Goal: Task Accomplishment & Management: Complete application form

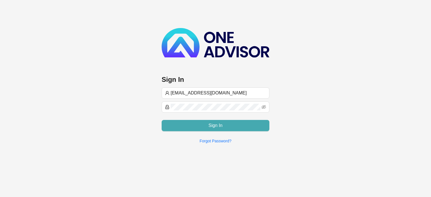
type input "[EMAIL_ADDRESS][DOMAIN_NAME]"
click at [199, 124] on button "Sign In" at bounding box center [216, 125] width 108 height 11
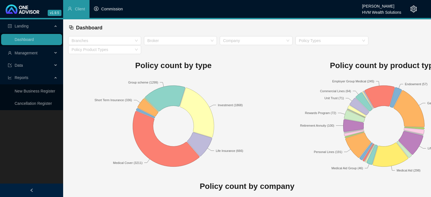
click at [109, 13] on li "Commission" at bounding box center [109, 9] width 38 height 18
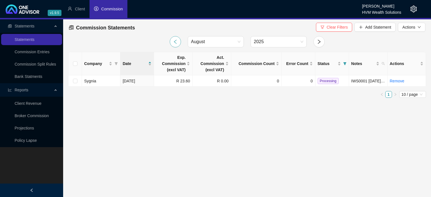
click at [171, 41] on button "button" at bounding box center [175, 41] width 11 height 11
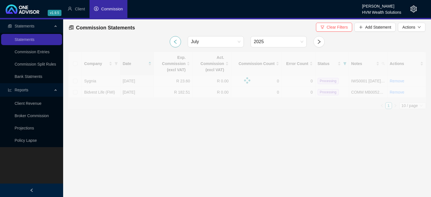
click at [171, 41] on button "button" at bounding box center [175, 41] width 11 height 11
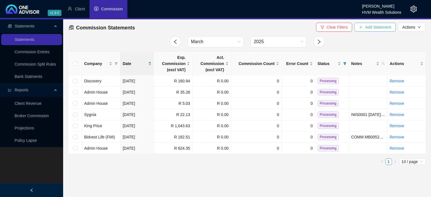
click at [368, 28] on span "Add Statement" at bounding box center [378, 27] width 26 height 6
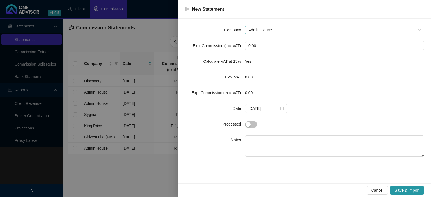
click at [273, 31] on span "Admin House" at bounding box center [335, 30] width 173 height 8
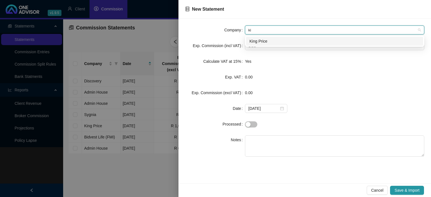
type input "kin"
click at [269, 41] on div "King Price" at bounding box center [335, 41] width 170 height 6
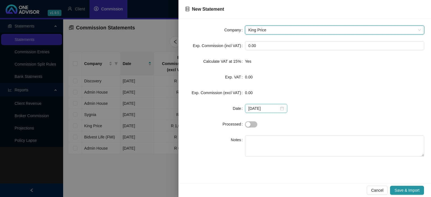
click at [282, 109] on div "[DATE]" at bounding box center [267, 109] width 36 height 6
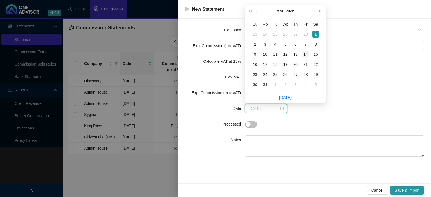
type input "[DATE]"
click at [306, 56] on div "14" at bounding box center [305, 54] width 7 height 7
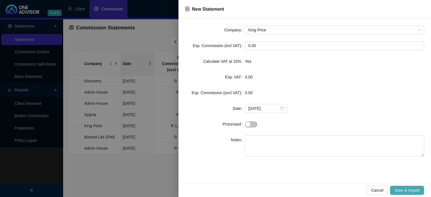
click at [398, 190] on span "Save & Import" at bounding box center [407, 191] width 25 height 6
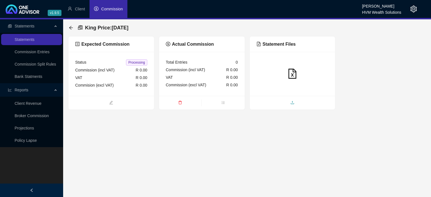
click at [291, 106] on span "upload" at bounding box center [293, 103] width 86 height 6
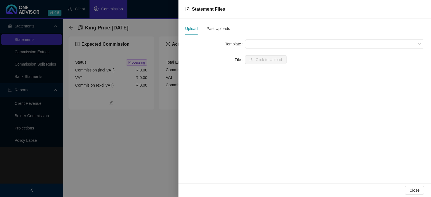
click at [272, 42] on span at bounding box center [335, 44] width 173 height 8
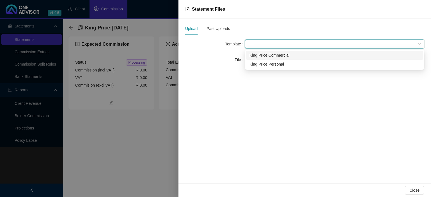
click at [133, 138] on div at bounding box center [215, 98] width 431 height 197
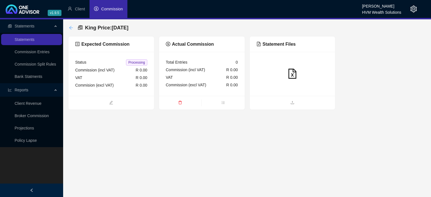
click at [71, 29] on icon "arrow-left" at bounding box center [71, 28] width 4 height 4
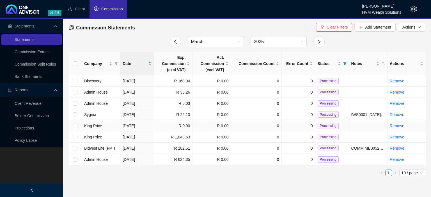
click at [107, 125] on td "King Price" at bounding box center [101, 125] width 38 height 11
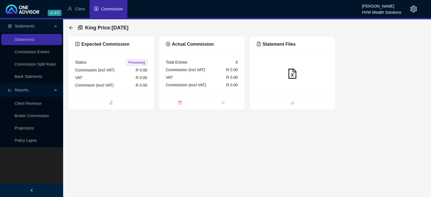
click at [278, 87] on div at bounding box center [293, 74] width 86 height 44
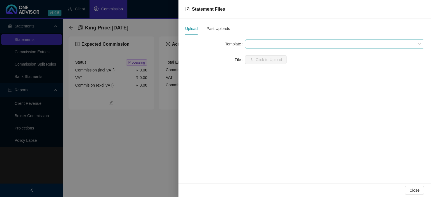
click at [252, 43] on span at bounding box center [335, 44] width 173 height 8
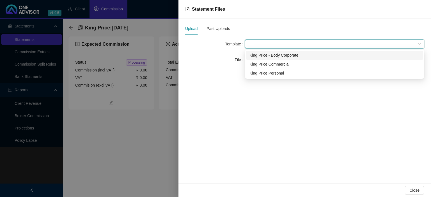
click at [256, 54] on div "King Price - Body Corporate" at bounding box center [335, 55] width 170 height 6
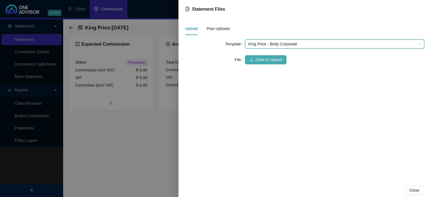
click at [256, 56] on button "Click to Upload" at bounding box center [266, 59] width 42 height 9
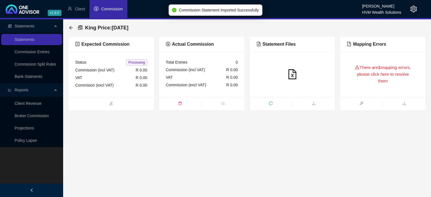
click at [368, 75] on div "There are 1 mapping errors, please click here to resolve them" at bounding box center [383, 75] width 72 height 32
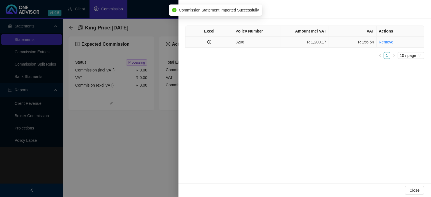
click at [244, 41] on td "3206" at bounding box center [257, 42] width 48 height 11
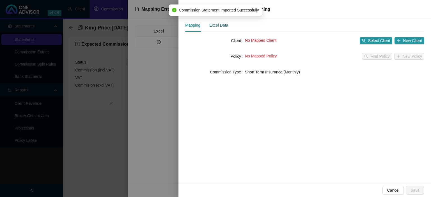
click at [222, 26] on div "Excel Data" at bounding box center [219, 25] width 19 height 6
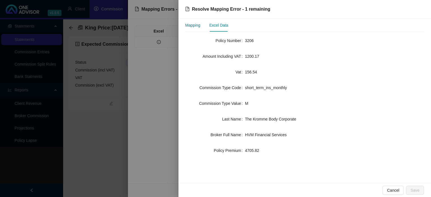
click at [187, 28] on div "Mapping" at bounding box center [192, 25] width 15 height 6
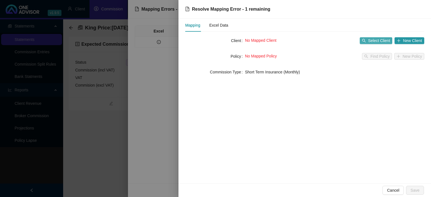
click at [368, 42] on button "Select Client" at bounding box center [376, 40] width 33 height 7
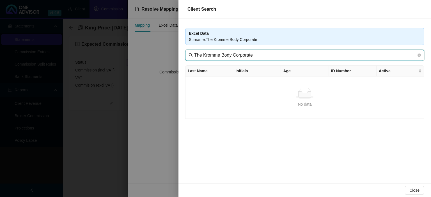
drag, startPoint x: 203, startPoint y: 55, endPoint x: 147, endPoint y: 55, distance: 55.6
click at [194, 55] on input "The Kromme Body Corporate" at bounding box center [305, 55] width 222 height 7
drag, startPoint x: 213, startPoint y: 54, endPoint x: 313, endPoint y: 58, distance: 100.9
click at [313, 58] on input "Kromme Body Corporate" at bounding box center [305, 55] width 222 height 7
type input "Kromme"
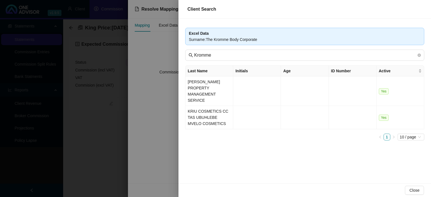
click at [152, 129] on div at bounding box center [215, 98] width 431 height 197
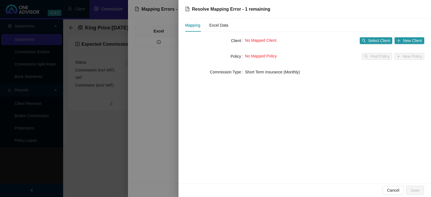
click at [152, 129] on div at bounding box center [215, 98] width 431 height 197
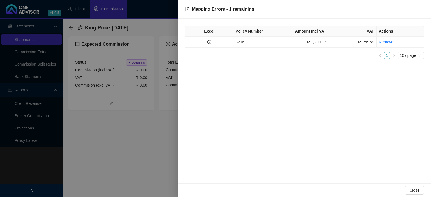
click at [152, 129] on div at bounding box center [215, 98] width 431 height 197
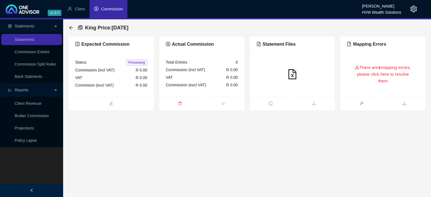
click at [404, 103] on icon "download" at bounding box center [405, 104] width 4 height 4
click at [69, 27] on icon "arrow-left" at bounding box center [71, 28] width 4 height 4
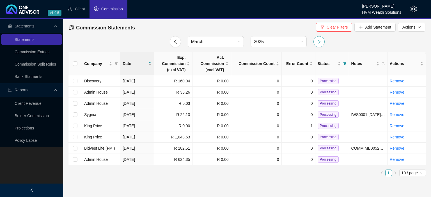
click at [317, 42] on icon "right" at bounding box center [319, 41] width 5 height 5
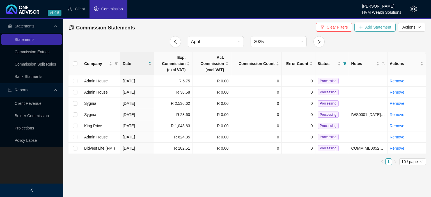
click at [371, 30] on span "Add Statement" at bounding box center [378, 27] width 26 height 6
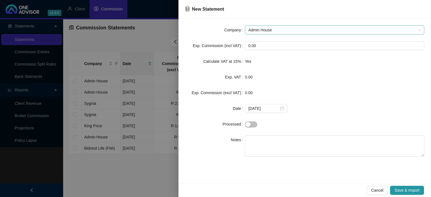
click at [260, 30] on span "Admin House" at bounding box center [335, 30] width 173 height 8
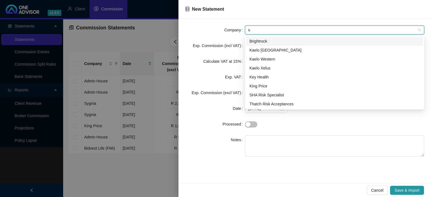
type input "ki"
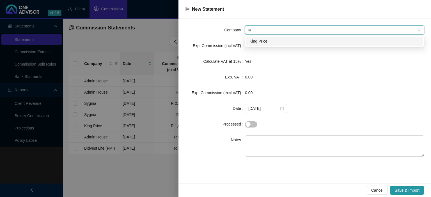
click at [256, 39] on div "King Price" at bounding box center [335, 41] width 170 height 6
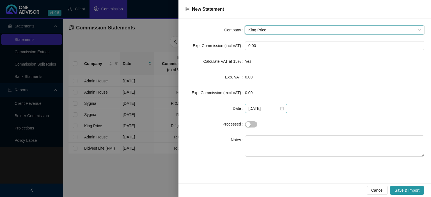
click at [280, 110] on div "[DATE]" at bounding box center [267, 109] width 36 height 6
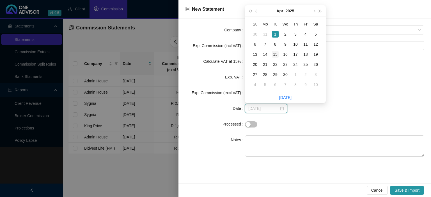
type input "[DATE]"
click at [275, 55] on div "15" at bounding box center [275, 54] width 7 height 7
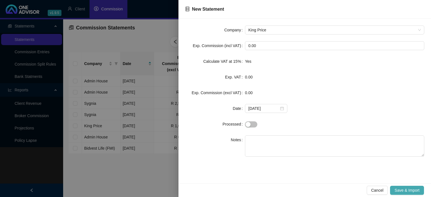
click at [398, 190] on span "Save & Import" at bounding box center [407, 191] width 25 height 6
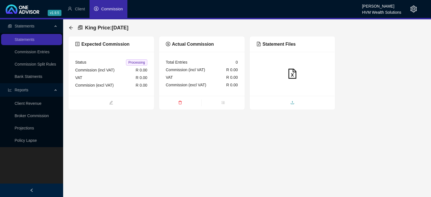
click at [279, 103] on span "upload" at bounding box center [293, 103] width 86 height 6
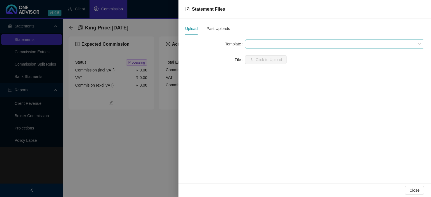
click at [253, 45] on span at bounding box center [335, 44] width 173 height 8
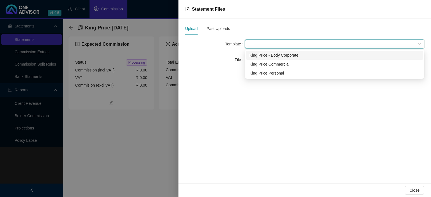
click at [253, 58] on div "King Price - Body Corporate" at bounding box center [335, 55] width 170 height 6
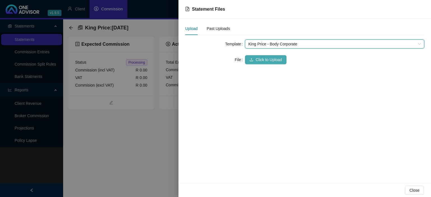
click at [252, 59] on icon "upload" at bounding box center [252, 60] width 4 height 4
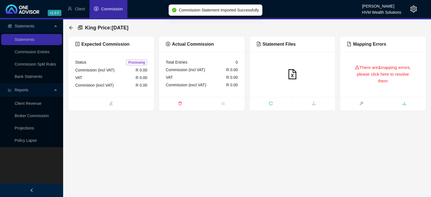
click at [403, 103] on icon "download" at bounding box center [405, 104] width 4 height 4
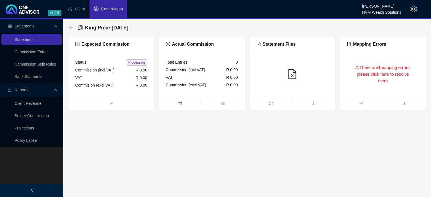
click at [70, 27] on icon "arrow-left" at bounding box center [71, 28] width 4 height 4
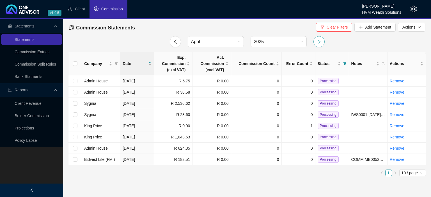
click at [316, 43] on button "button" at bounding box center [319, 41] width 11 height 11
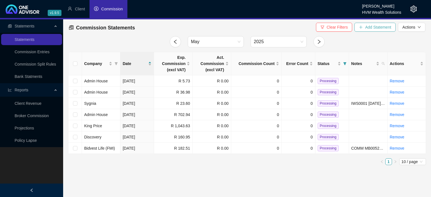
click at [375, 27] on span "Add Statement" at bounding box center [378, 27] width 26 height 6
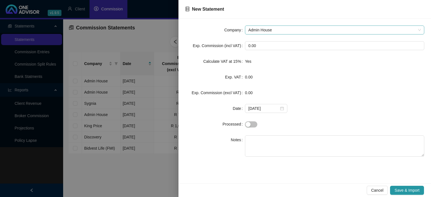
click at [278, 30] on span "Admin House" at bounding box center [335, 30] width 173 height 8
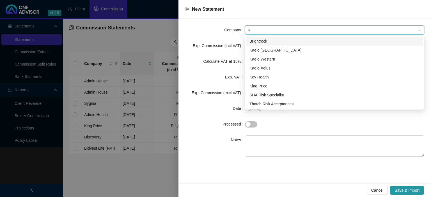
type input "ki"
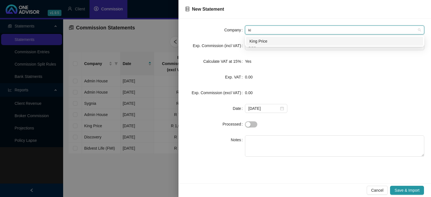
click at [268, 40] on div "King Price" at bounding box center [335, 41] width 170 height 6
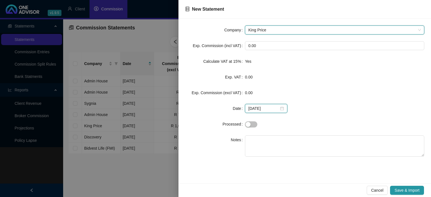
click at [274, 110] on input "[DATE]" at bounding box center [264, 109] width 31 height 6
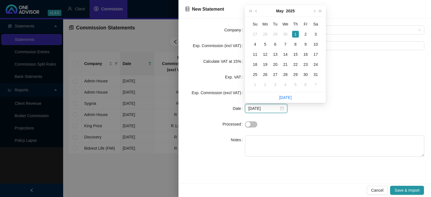
click at [278, 109] on div "[DATE]" at bounding box center [267, 109] width 36 height 6
type input "[DATE]"
click at [298, 55] on div "15" at bounding box center [295, 54] width 7 height 7
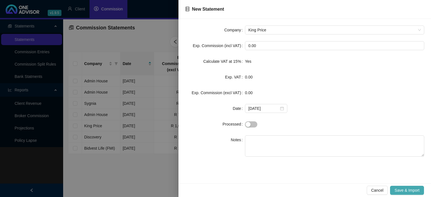
click at [398, 186] on button "Save & Import" at bounding box center [407, 190] width 34 height 9
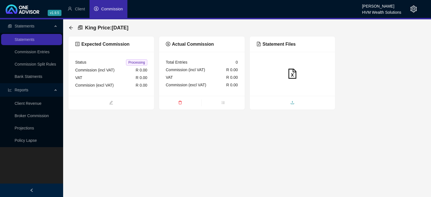
click at [279, 100] on span "upload" at bounding box center [293, 103] width 86 height 6
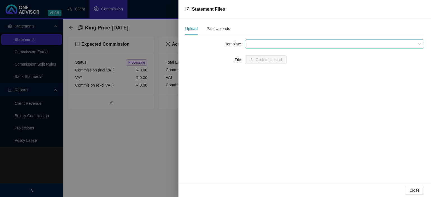
click at [266, 46] on span at bounding box center [335, 44] width 173 height 8
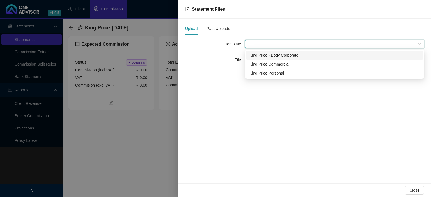
click at [262, 56] on div "King Price - Body Corporate" at bounding box center [335, 55] width 170 height 6
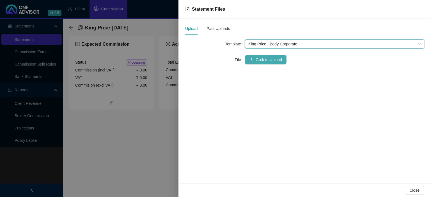
click at [258, 58] on span "Click to Upload" at bounding box center [269, 60] width 26 height 6
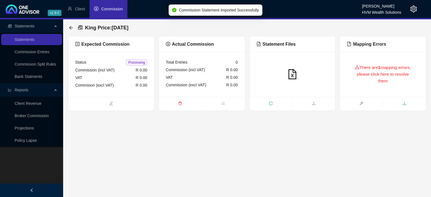
click at [404, 105] on icon "download" at bounding box center [404, 103] width 3 height 3
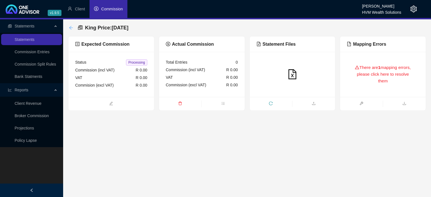
click at [69, 29] on icon "arrow-left" at bounding box center [71, 28] width 4 height 4
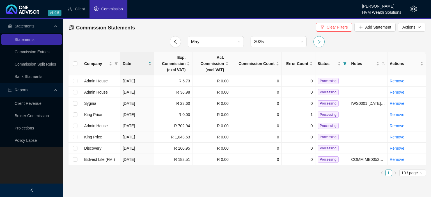
click at [316, 40] on button "button" at bounding box center [319, 41] width 11 height 11
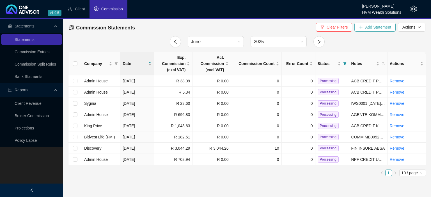
click at [370, 28] on span "Add Statement" at bounding box center [378, 27] width 26 height 6
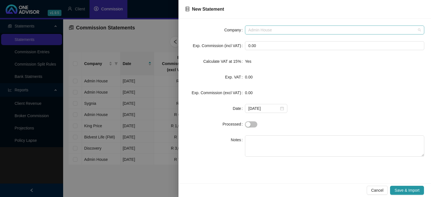
click at [268, 32] on span "Admin House" at bounding box center [335, 30] width 173 height 8
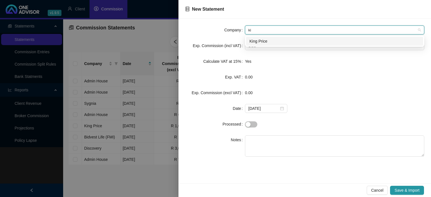
type input "kin"
click at [261, 42] on div "King Price" at bounding box center [335, 41] width 170 height 6
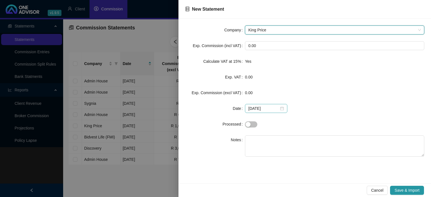
click at [281, 110] on div "[DATE]" at bounding box center [267, 109] width 36 height 6
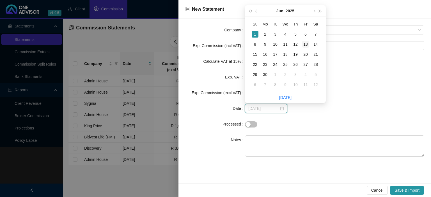
type input "[DATE]"
click at [305, 44] on div "13" at bounding box center [305, 44] width 7 height 7
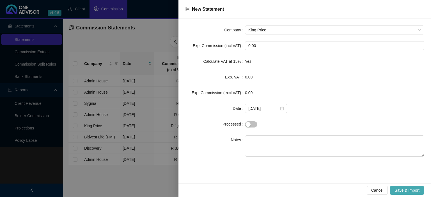
click at [401, 188] on span "Save & Import" at bounding box center [407, 191] width 25 height 6
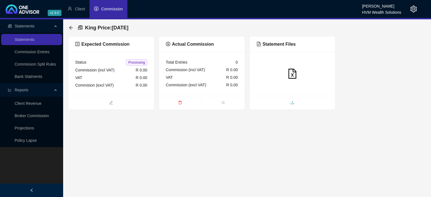
click at [283, 101] on span "upload" at bounding box center [293, 103] width 86 height 6
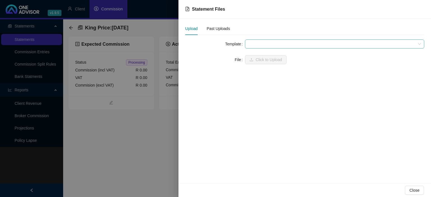
click at [264, 45] on span at bounding box center [335, 44] width 173 height 8
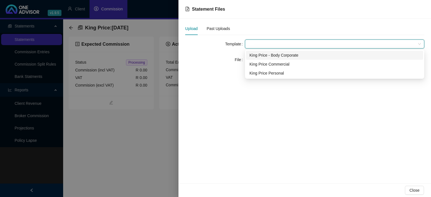
click at [263, 53] on div "King Price - Body Corporate" at bounding box center [335, 55] width 170 height 6
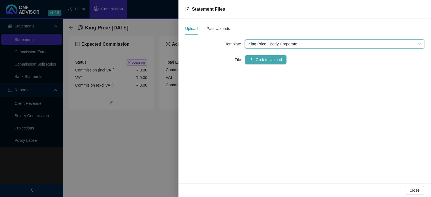
click at [259, 57] on span "Click to Upload" at bounding box center [269, 60] width 26 height 6
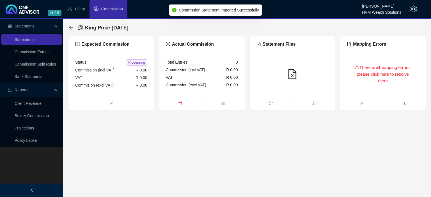
click at [404, 104] on icon "download" at bounding box center [405, 104] width 4 height 4
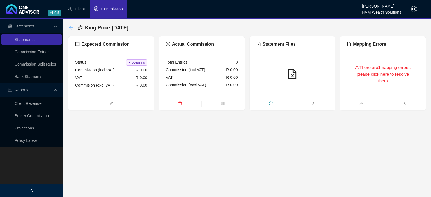
click at [70, 28] on icon "arrow-left" at bounding box center [71, 28] width 4 height 4
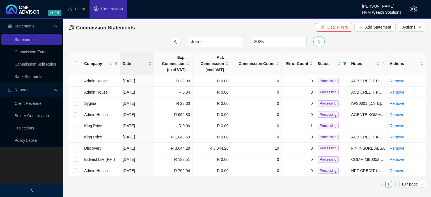
click at [321, 45] on button "button" at bounding box center [319, 41] width 11 height 11
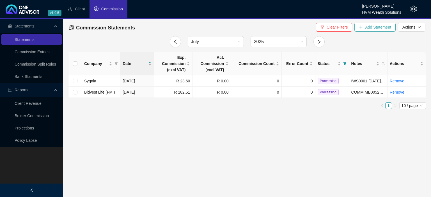
click at [371, 29] on span "Add Statement" at bounding box center [378, 27] width 26 height 6
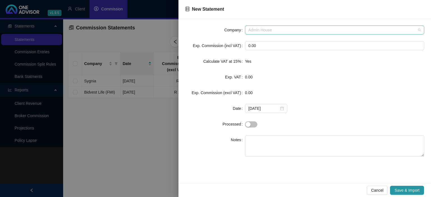
click at [270, 30] on span "Admin House" at bounding box center [335, 30] width 173 height 8
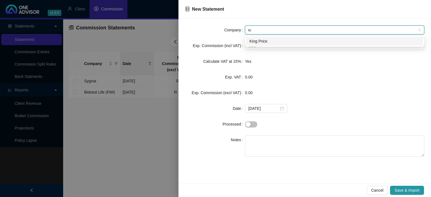
type input "kin"
click at [259, 39] on div "King Price" at bounding box center [335, 41] width 170 height 6
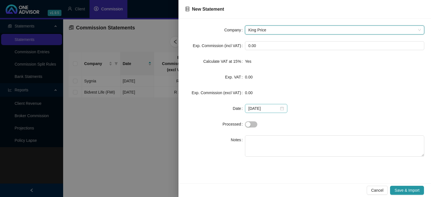
click at [281, 110] on div "[DATE]" at bounding box center [267, 109] width 36 height 6
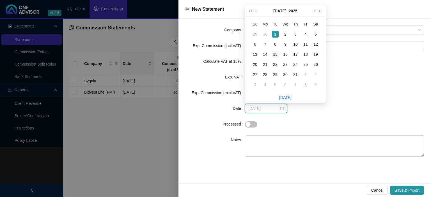
type input "[DATE]"
click at [277, 57] on div "15" at bounding box center [275, 54] width 7 height 7
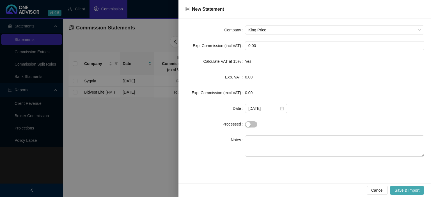
click at [401, 187] on button "Save & Import" at bounding box center [407, 190] width 34 height 9
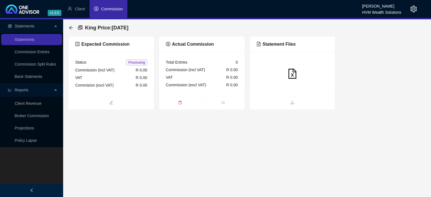
click at [281, 104] on span "upload" at bounding box center [293, 103] width 86 height 6
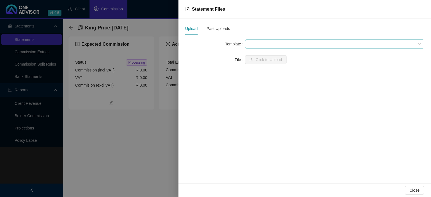
click at [258, 44] on span at bounding box center [335, 44] width 173 height 8
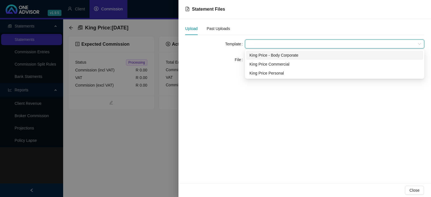
click at [259, 55] on div "King Price - Body Corporate" at bounding box center [335, 55] width 170 height 6
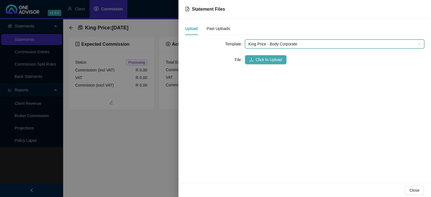
click at [258, 58] on span "Click to Upload" at bounding box center [269, 60] width 26 height 6
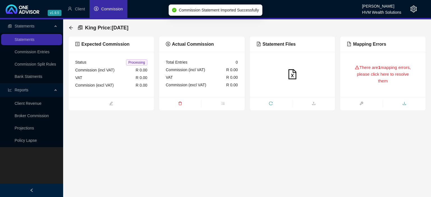
click at [406, 104] on icon "download" at bounding box center [405, 104] width 4 height 4
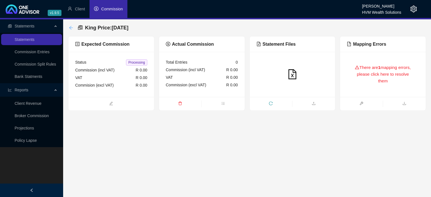
click at [71, 29] on icon "arrow-left" at bounding box center [71, 28] width 4 height 4
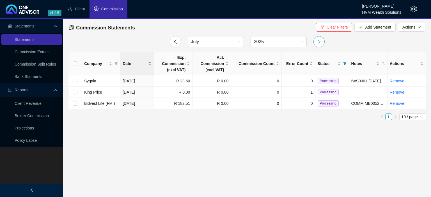
click at [318, 41] on icon "right" at bounding box center [319, 41] width 5 height 5
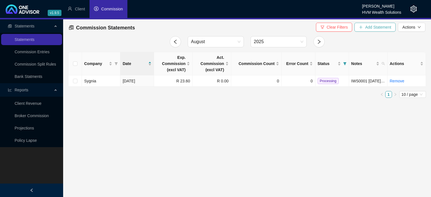
click at [361, 27] on icon "plus" at bounding box center [361, 27] width 4 height 4
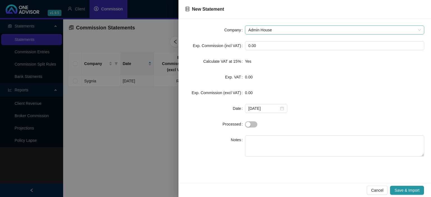
click at [265, 28] on span "Admin House" at bounding box center [335, 30] width 173 height 8
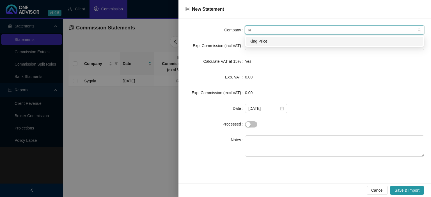
type input "kin"
click at [263, 42] on div "King Price" at bounding box center [335, 41] width 170 height 6
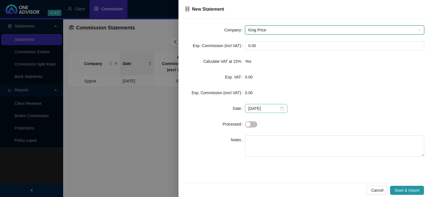
click at [278, 107] on div "[DATE]" at bounding box center [267, 109] width 36 height 6
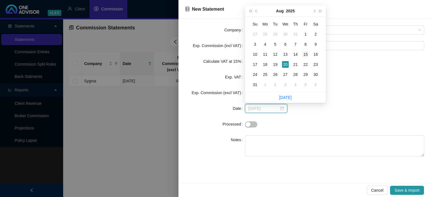
type input "[DATE]"
click at [303, 55] on div "15" at bounding box center [305, 54] width 7 height 7
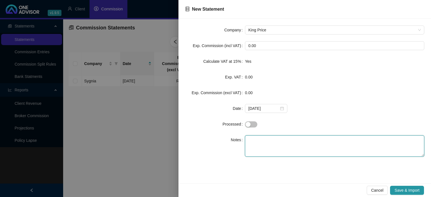
click at [276, 143] on textarea at bounding box center [334, 146] width 179 height 21
paste textarea "ACB CREDIT KP_CS_COMM2508_281HV"
click at [339, 142] on textarea "ACB CREDIT KP_CS_COMM2508_281HV" at bounding box center [334, 146] width 179 height 21
type textarea "ACB CREDIT KP_CS_COMM2508_281HV ABSA"
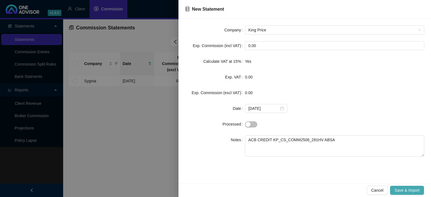
click at [403, 190] on span "Save & Import" at bounding box center [407, 191] width 25 height 6
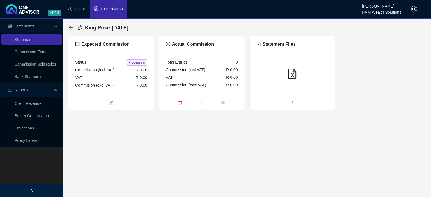
click at [286, 99] on ul at bounding box center [293, 103] width 86 height 14
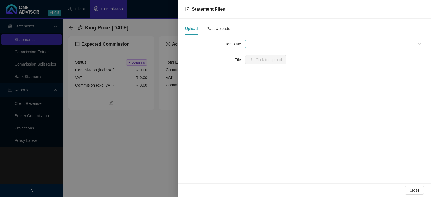
click at [263, 44] on span at bounding box center [335, 44] width 173 height 8
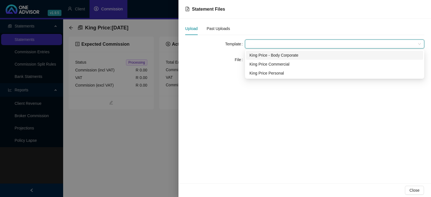
click at [264, 56] on div "King Price - Body Corporate" at bounding box center [335, 55] width 170 height 6
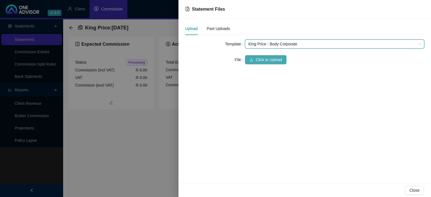
click at [262, 58] on span "Click to Upload" at bounding box center [269, 60] width 26 height 6
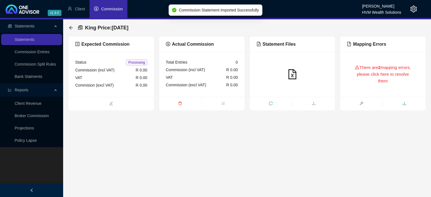
click at [402, 103] on span "download" at bounding box center [404, 104] width 43 height 6
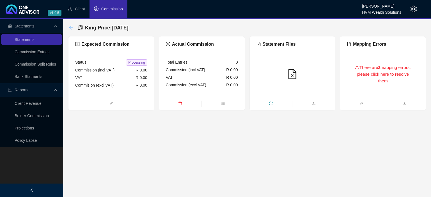
click at [70, 27] on icon "arrow-left" at bounding box center [71, 28] width 4 height 4
